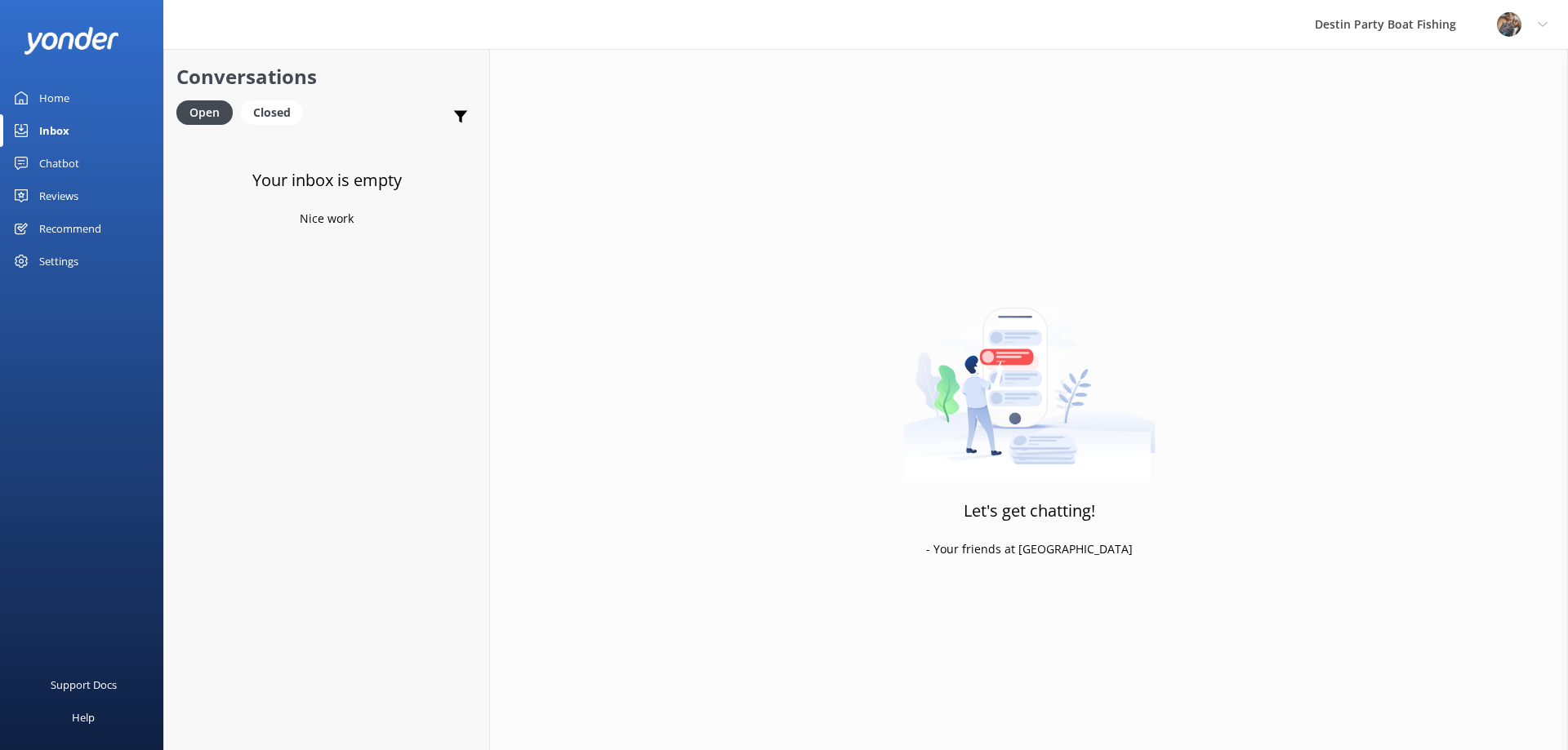
click at [56, 222] on div "Recommend" at bounding box center [71, 229] width 63 height 33
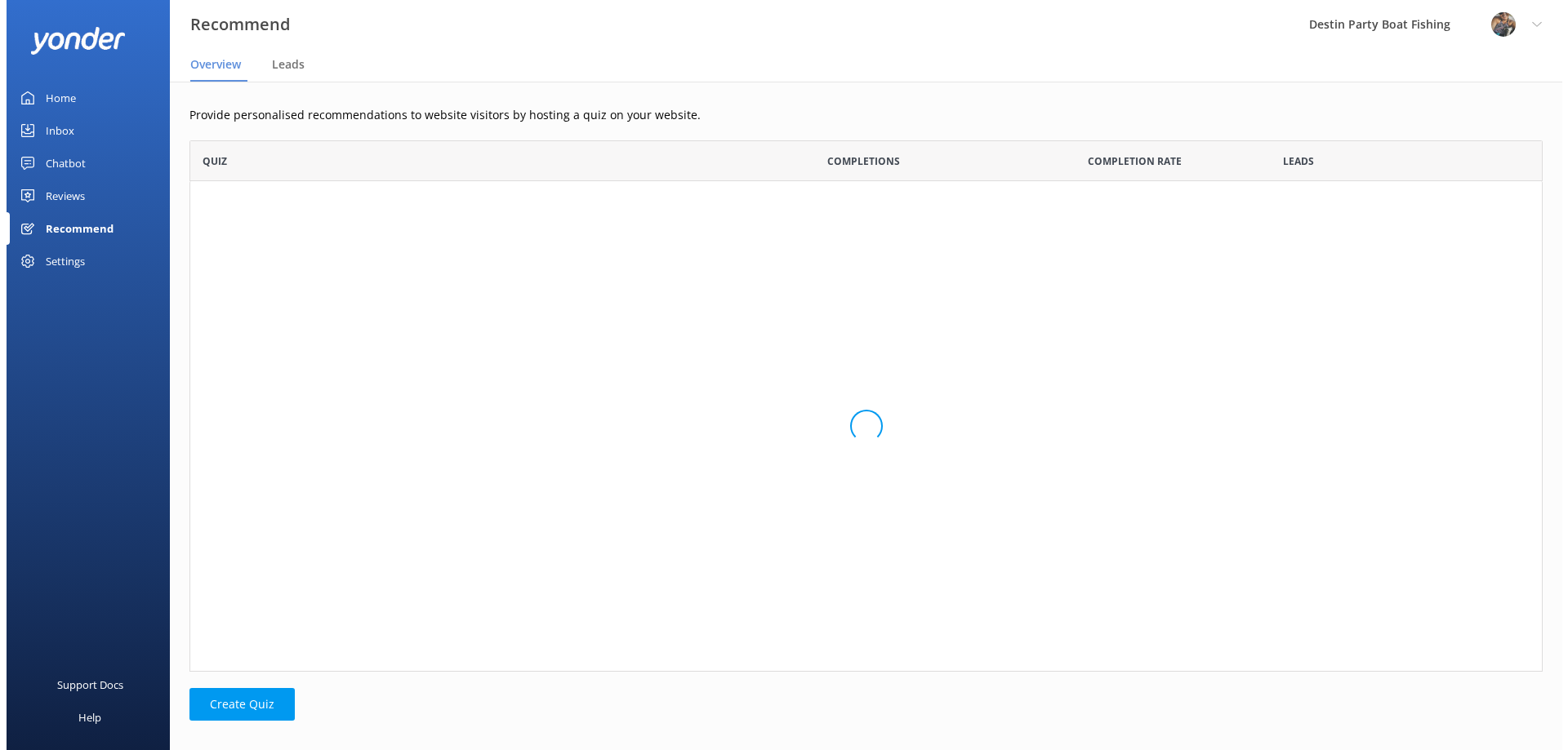
scroll to position [520, 1341]
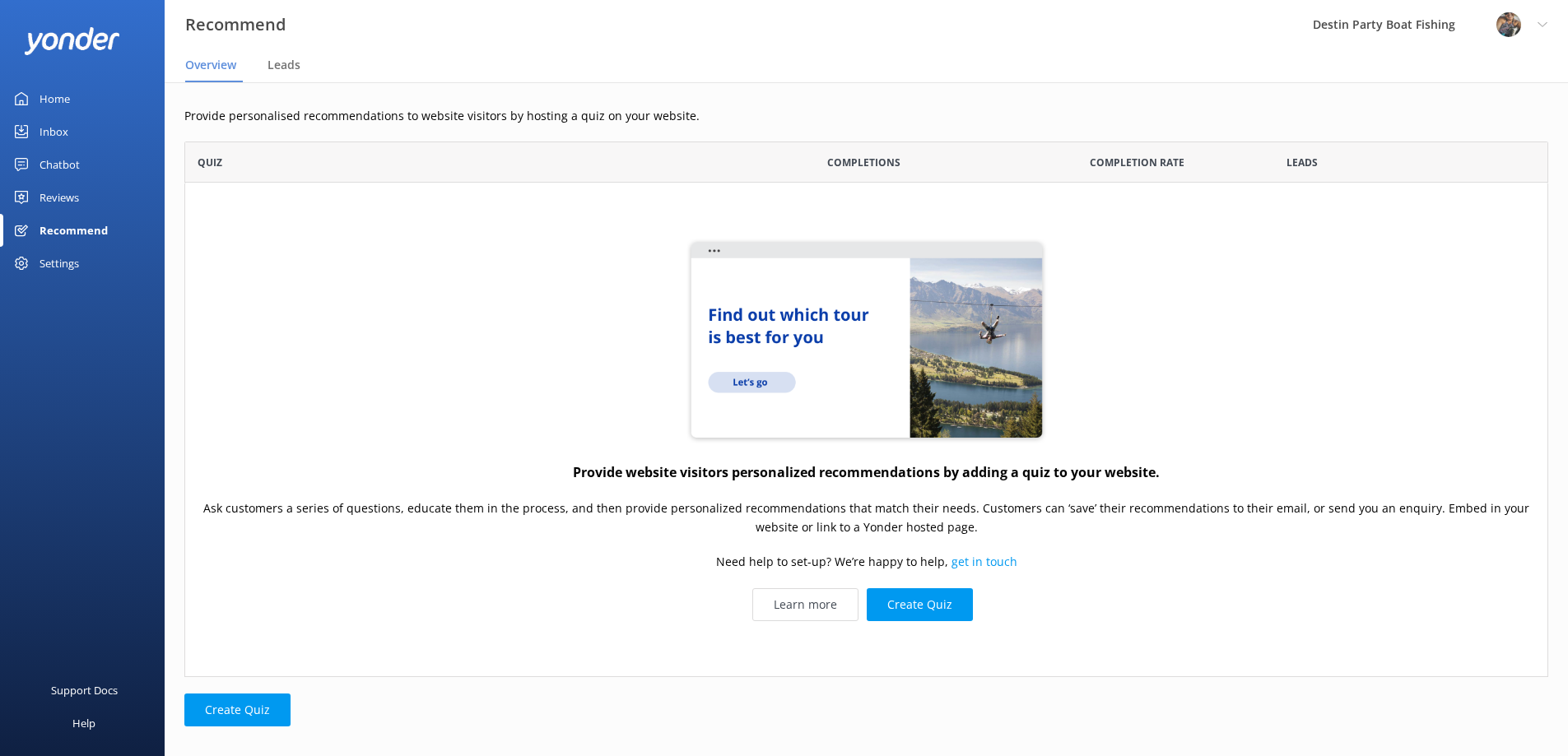
click at [58, 185] on div "Reviews" at bounding box center [59, 197] width 40 height 33
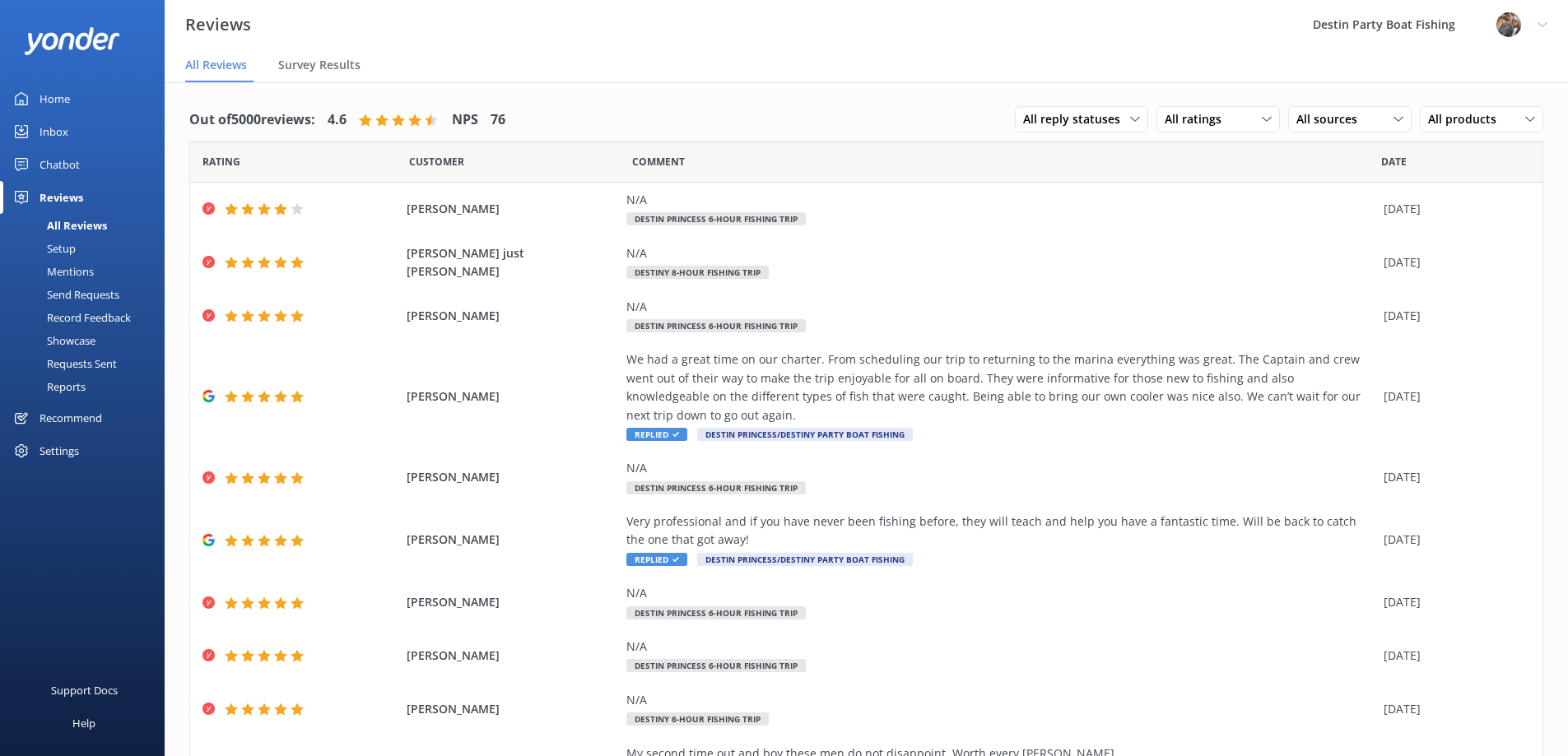
click at [61, 130] on div "Inbox" at bounding box center [54, 131] width 29 height 33
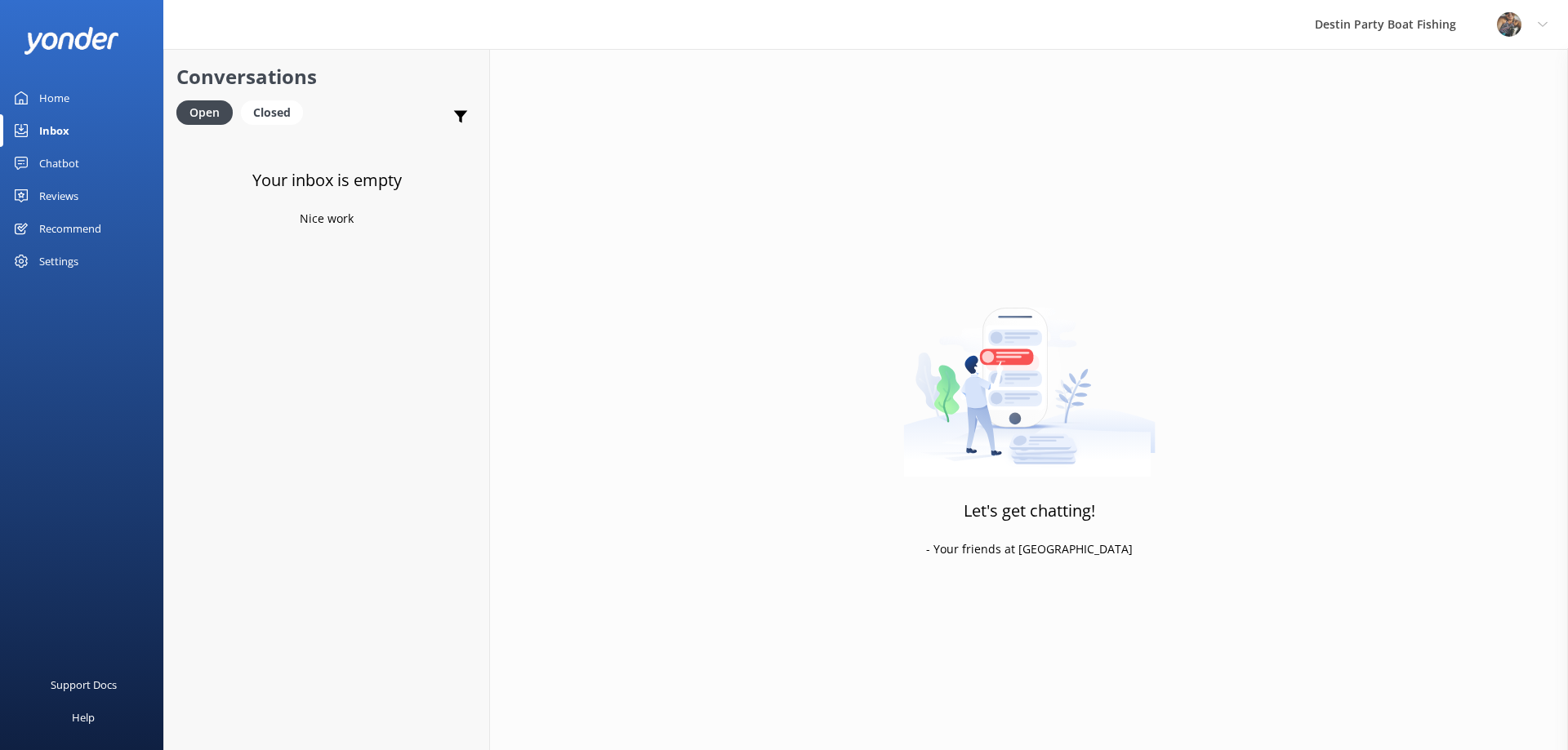
click at [30, 91] on link "Home" at bounding box center [81, 97] width 163 height 33
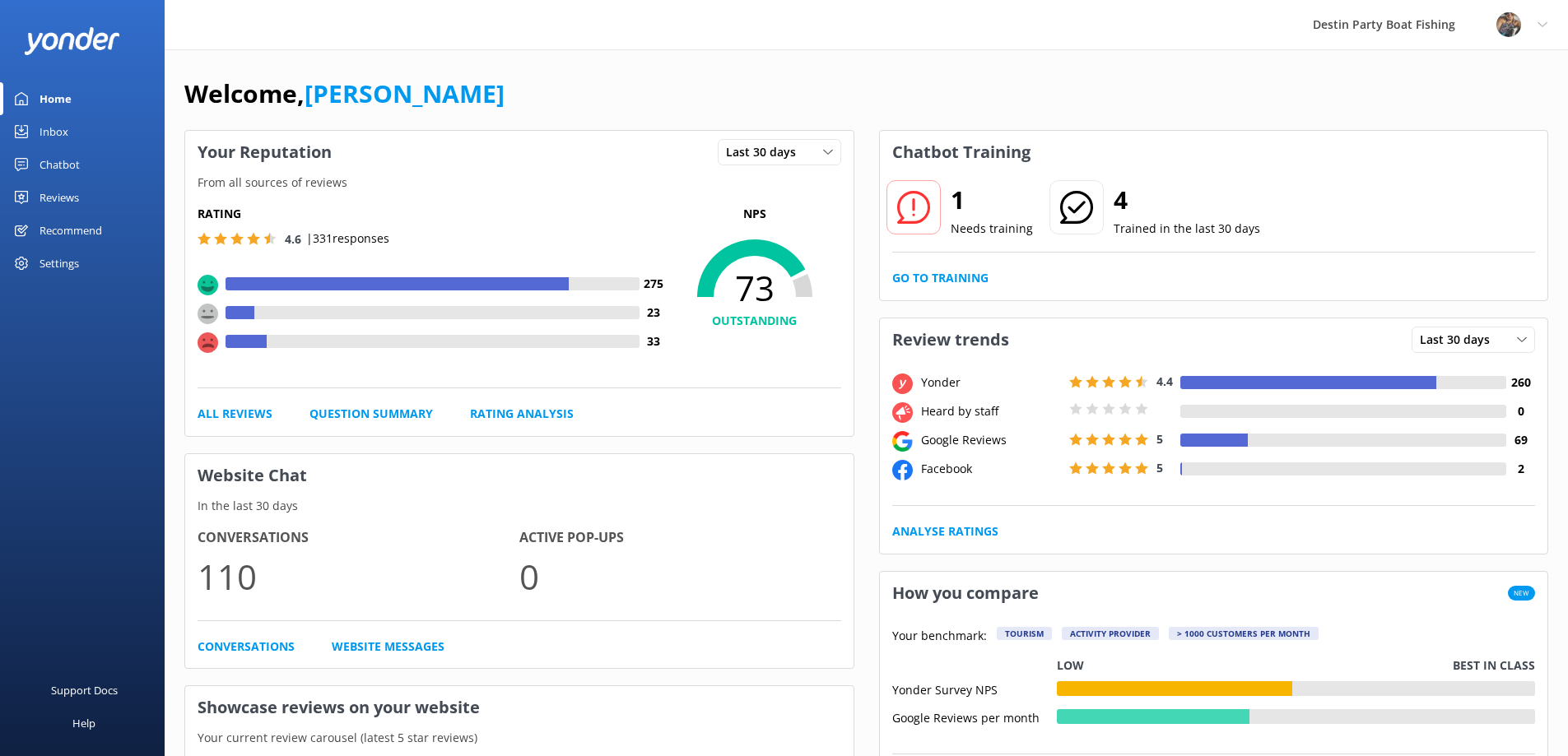
click at [59, 141] on div "Inbox" at bounding box center [54, 131] width 29 height 33
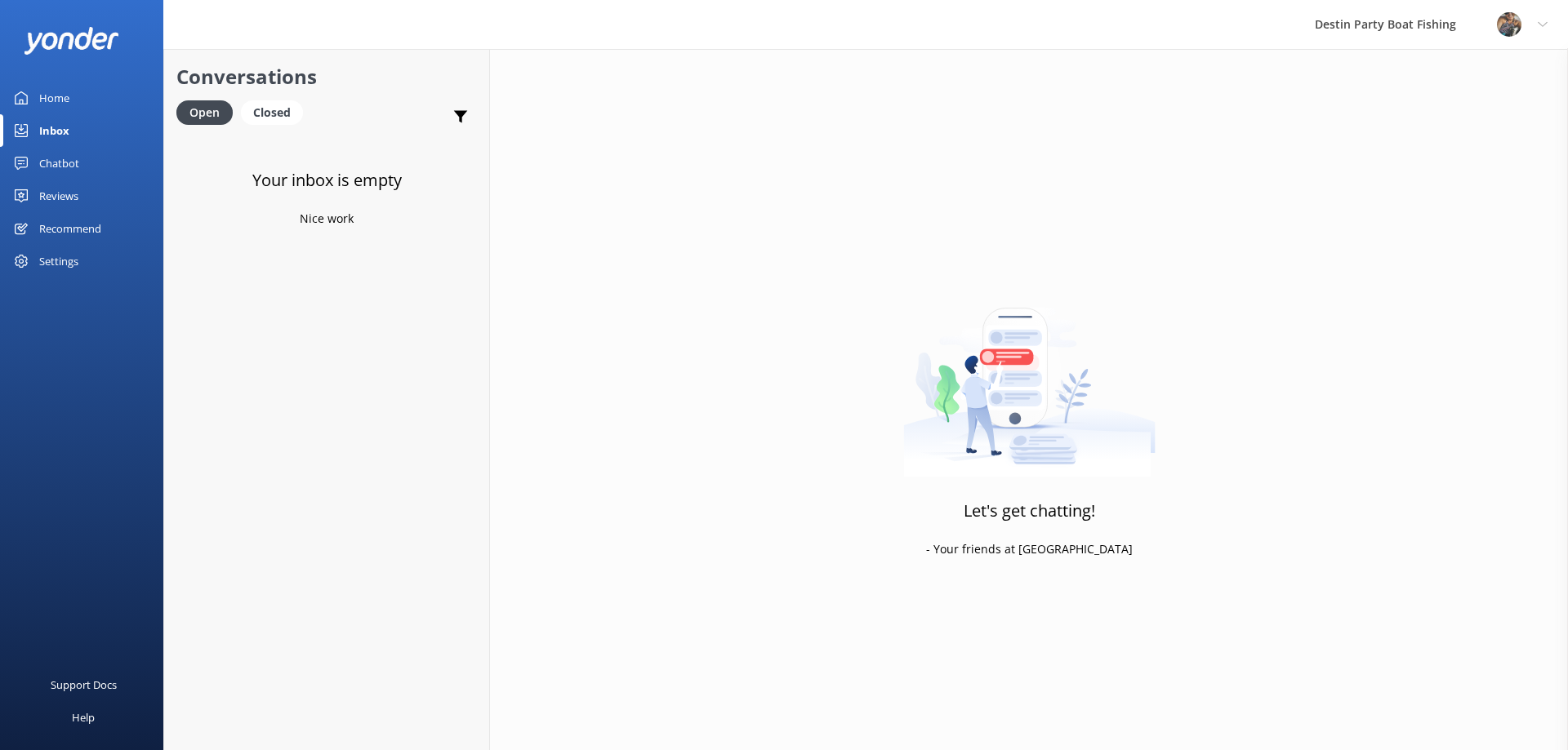
click at [58, 105] on div "Home" at bounding box center [54, 97] width 30 height 33
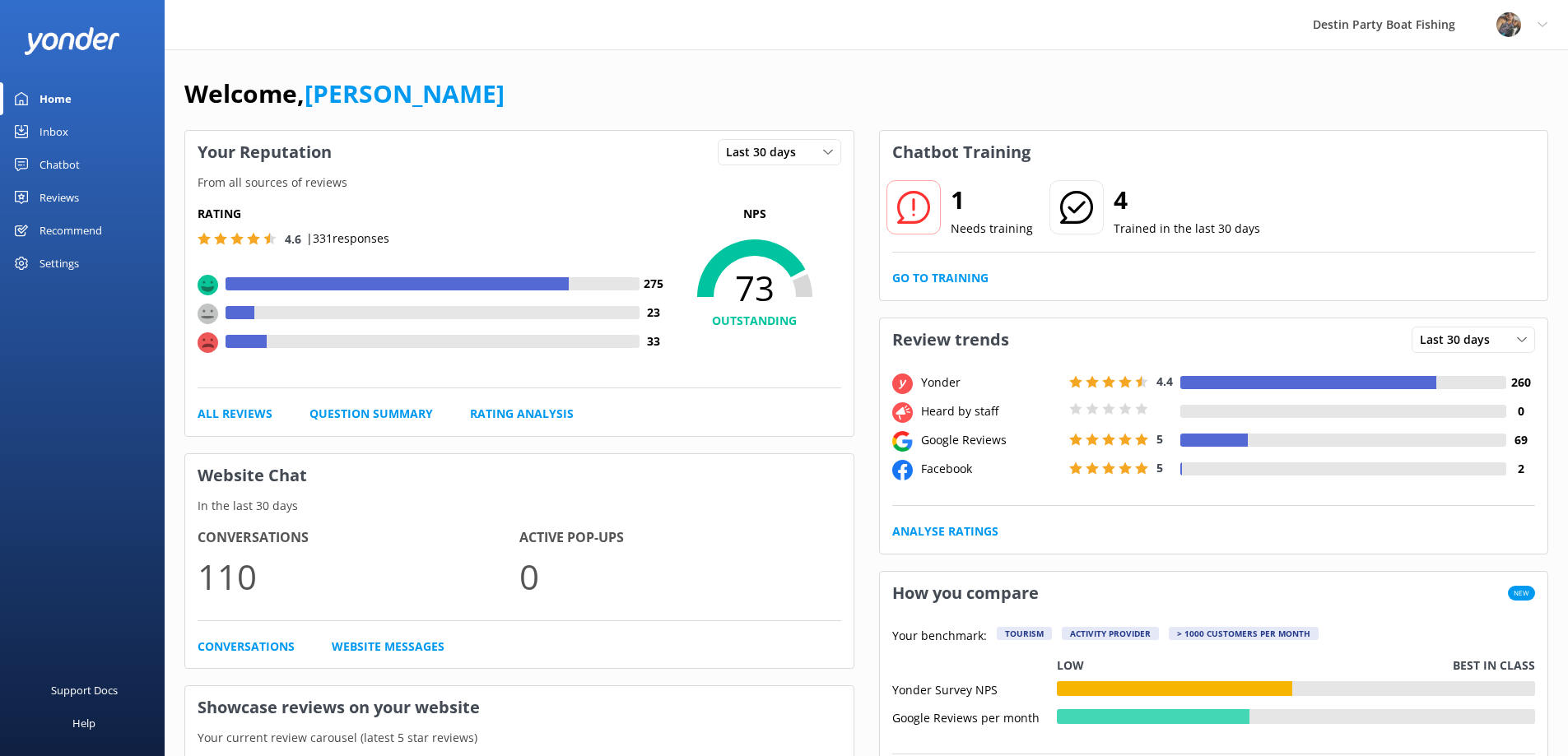
click at [1545, 32] on div "Profile Settings Logout" at bounding box center [1522, 24] width 92 height 50
click at [1478, 104] on link "Logout" at bounding box center [1486, 112] width 165 height 41
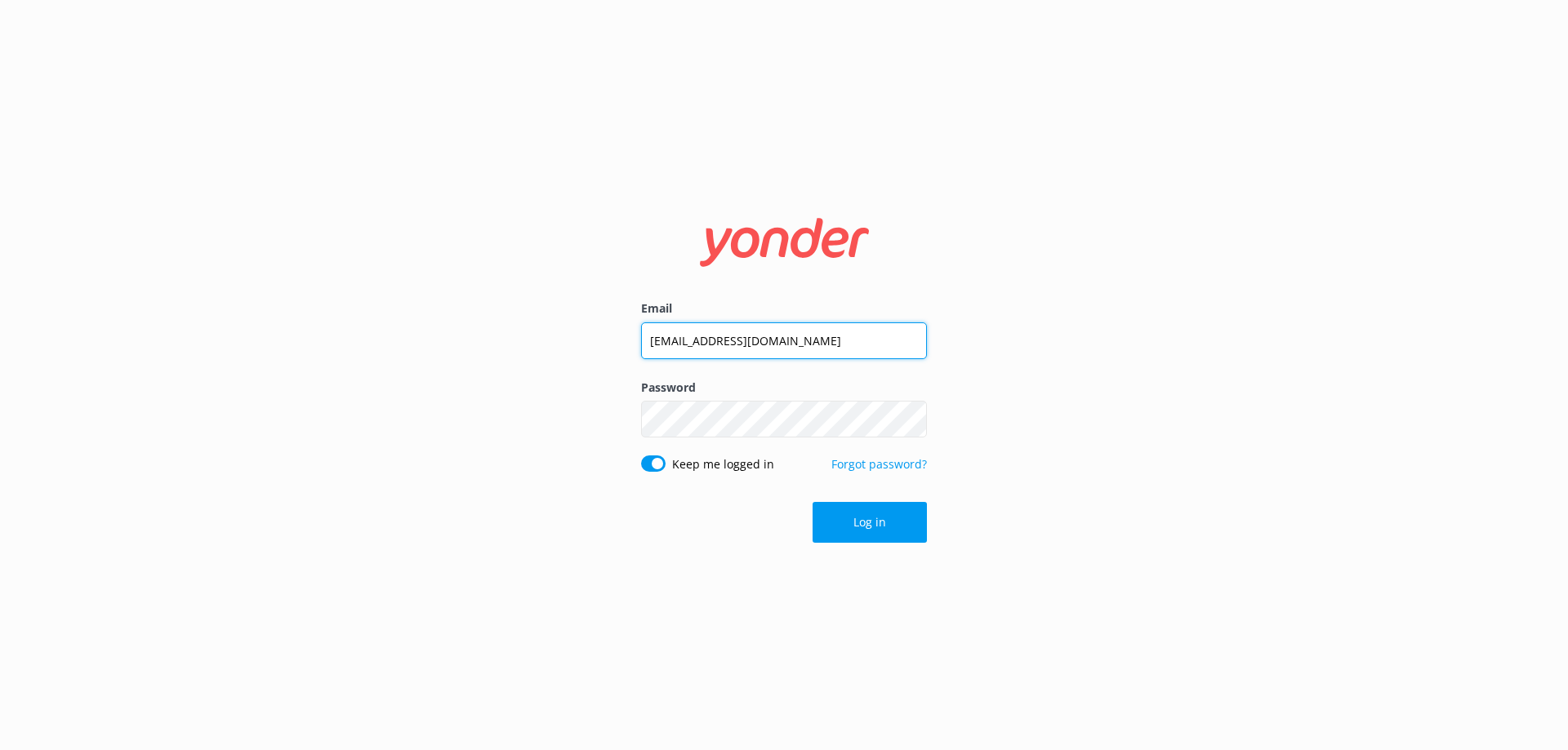
drag, startPoint x: 892, startPoint y: 355, endPoint x: 615, endPoint y: 360, distance: 277.0
click at [615, 360] on div "Email [EMAIL_ADDRESS][DOMAIN_NAME] Password Show password Keep me logged in For…" at bounding box center [784, 375] width 1568 height 750
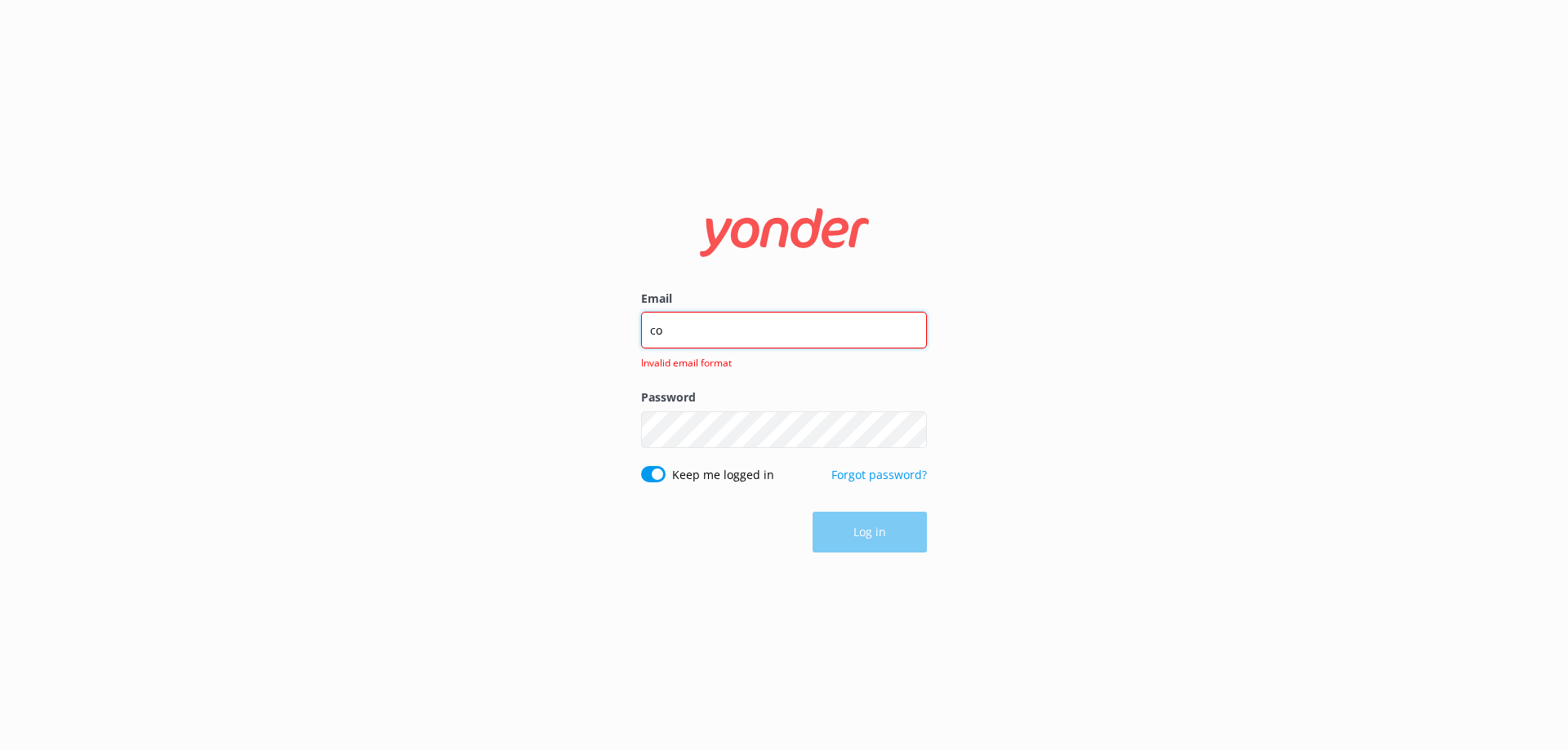
type input "[EMAIL_ADDRESS][DOMAIN_NAME]"
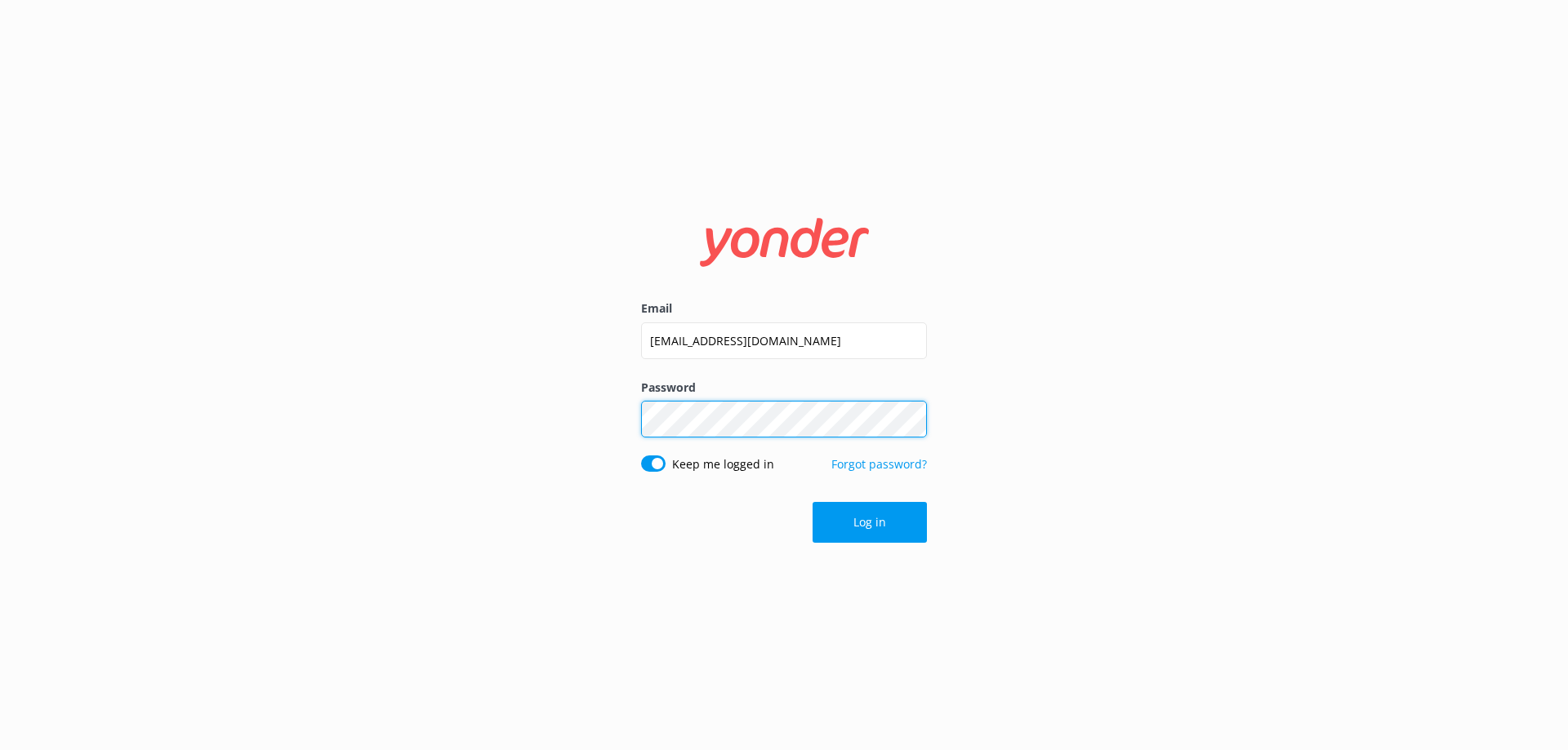
click at [611, 432] on div "Email [EMAIL_ADDRESS][DOMAIN_NAME] Password Show password Keep me logged in For…" at bounding box center [784, 375] width 1568 height 750
click button "Log in" at bounding box center [870, 522] width 114 height 41
